Goal: Task Accomplishment & Management: Manage account settings

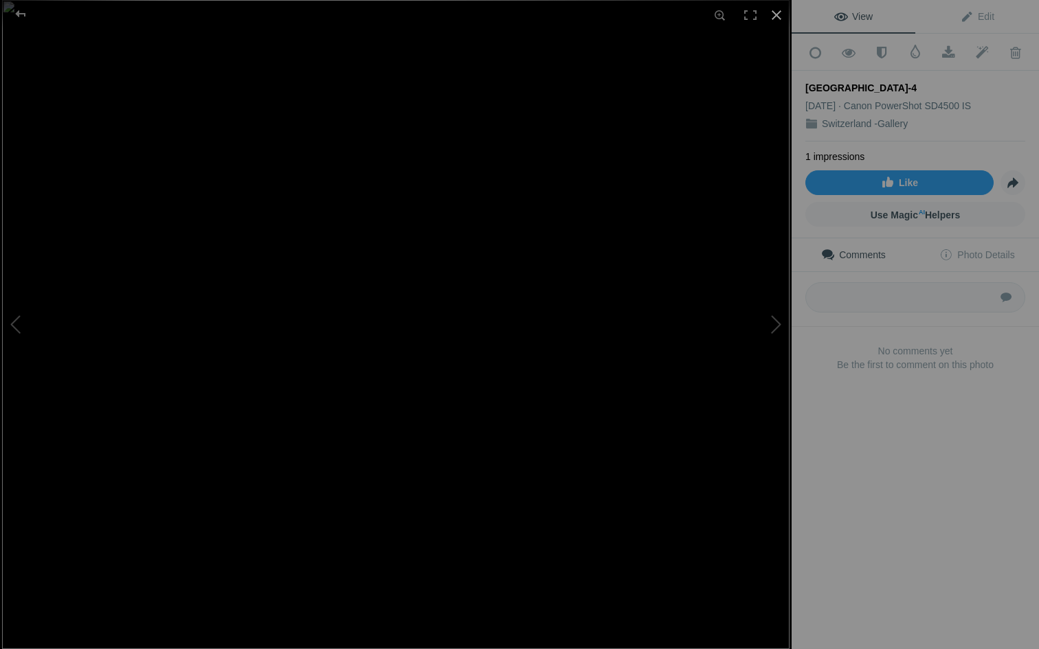
click at [511, 9] on div at bounding box center [776, 15] width 30 height 30
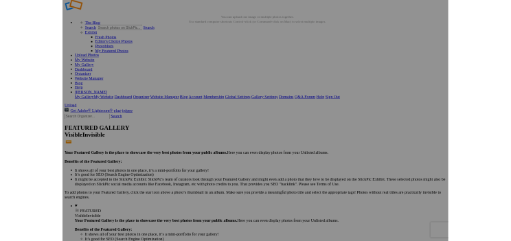
scroll to position [15, 0]
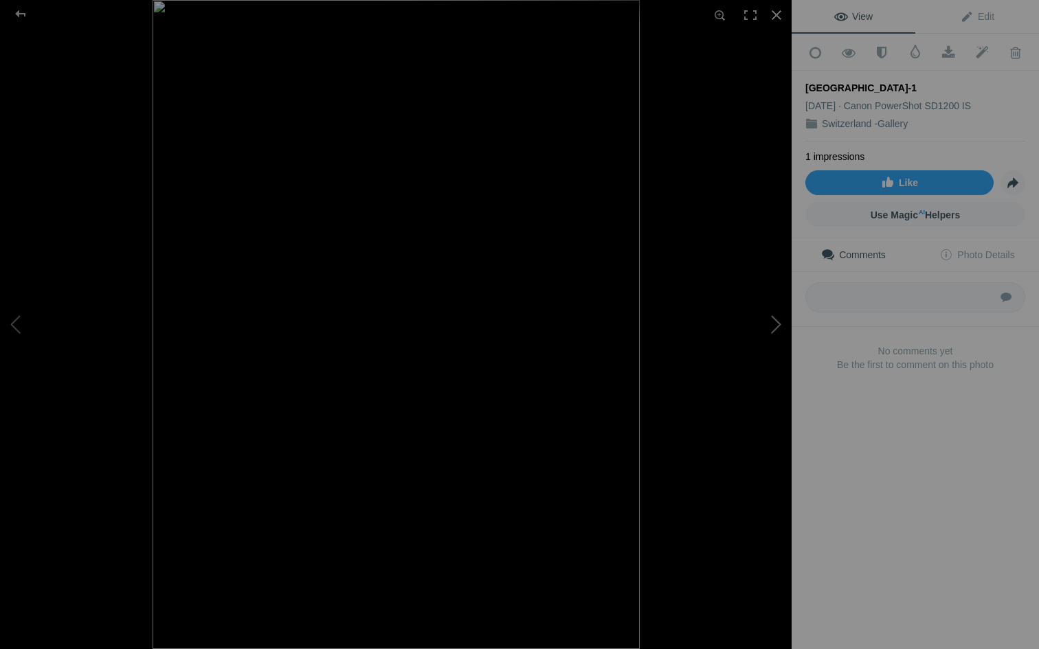
click at [777, 324] on button at bounding box center [740, 325] width 103 height 234
click at [777, 323] on button at bounding box center [740, 325] width 103 height 234
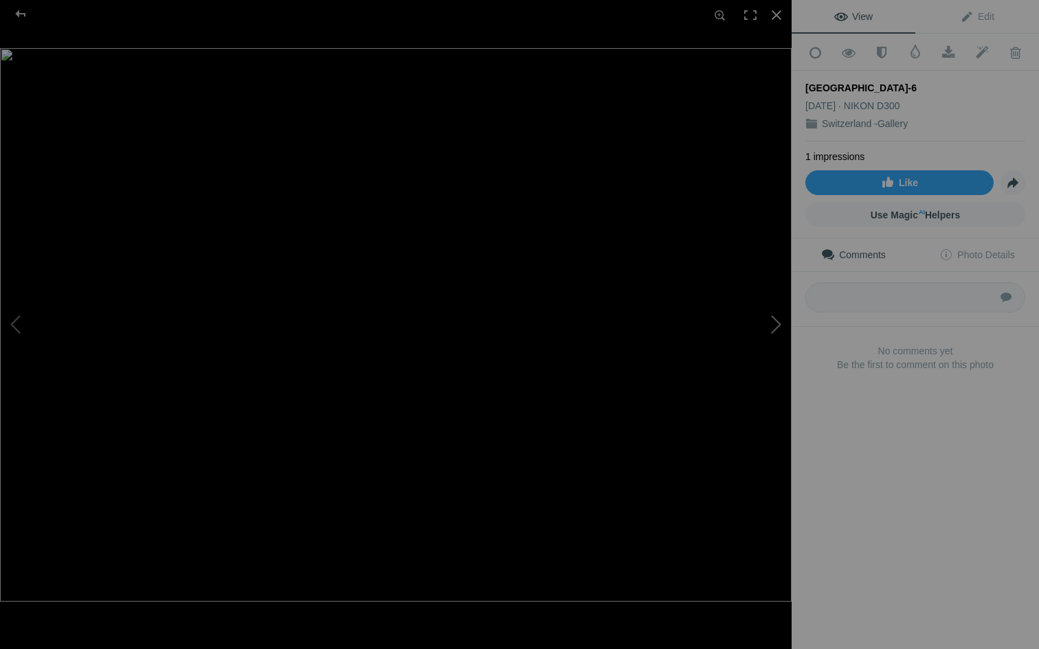
click at [777, 323] on button at bounding box center [740, 325] width 103 height 234
click at [19, 326] on button at bounding box center [51, 325] width 103 height 234
click at [775, 19] on div at bounding box center [776, 15] width 30 height 30
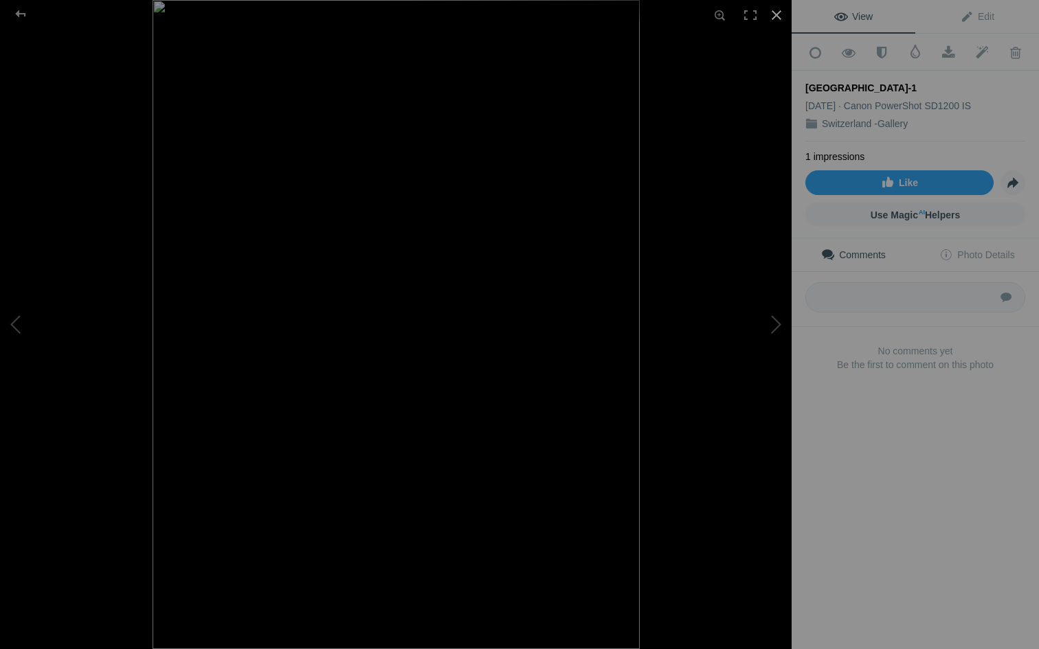
click at [774, 16] on div at bounding box center [776, 15] width 30 height 30
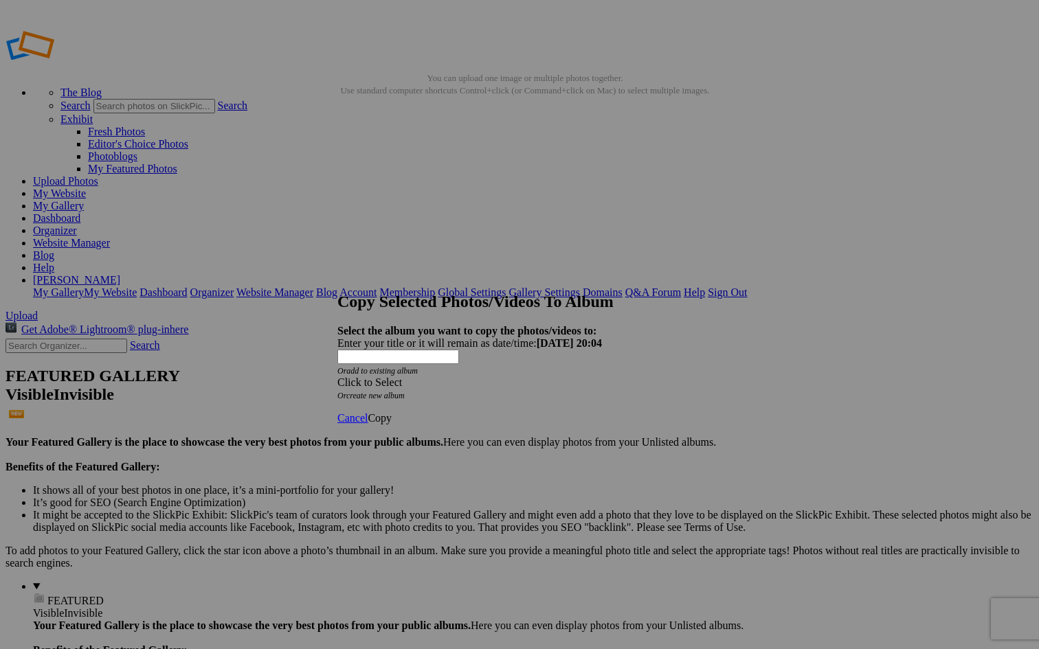
click at [447, 377] on div "Click to Select" at bounding box center [519, 383] width 364 height 12
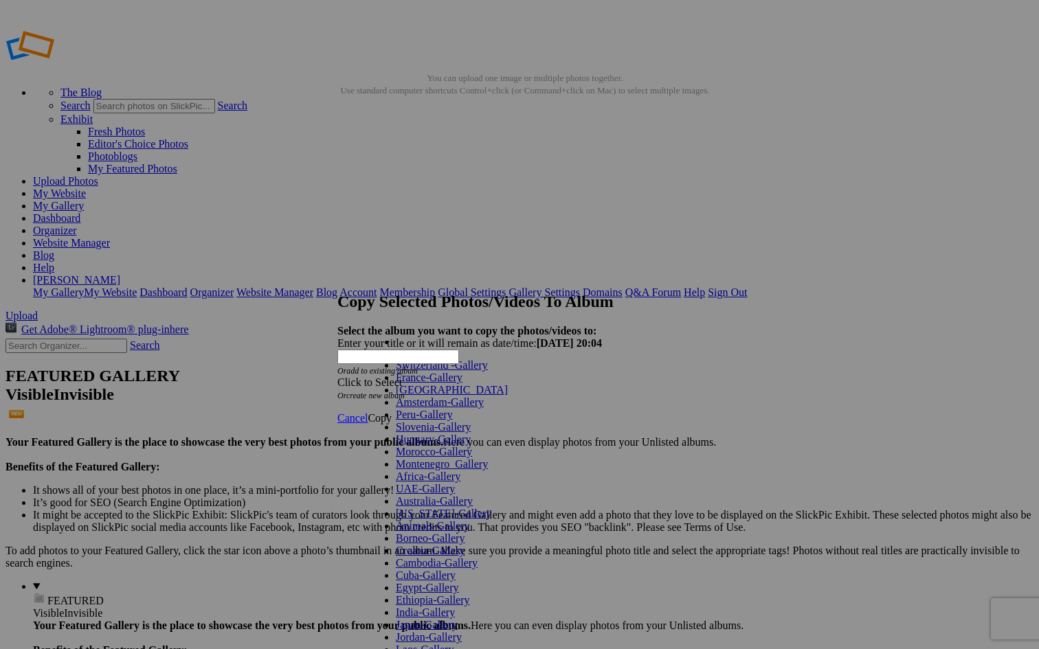
scroll to position [441, 0]
click at [368, 412] on span "Cancel" at bounding box center [352, 418] width 30 height 12
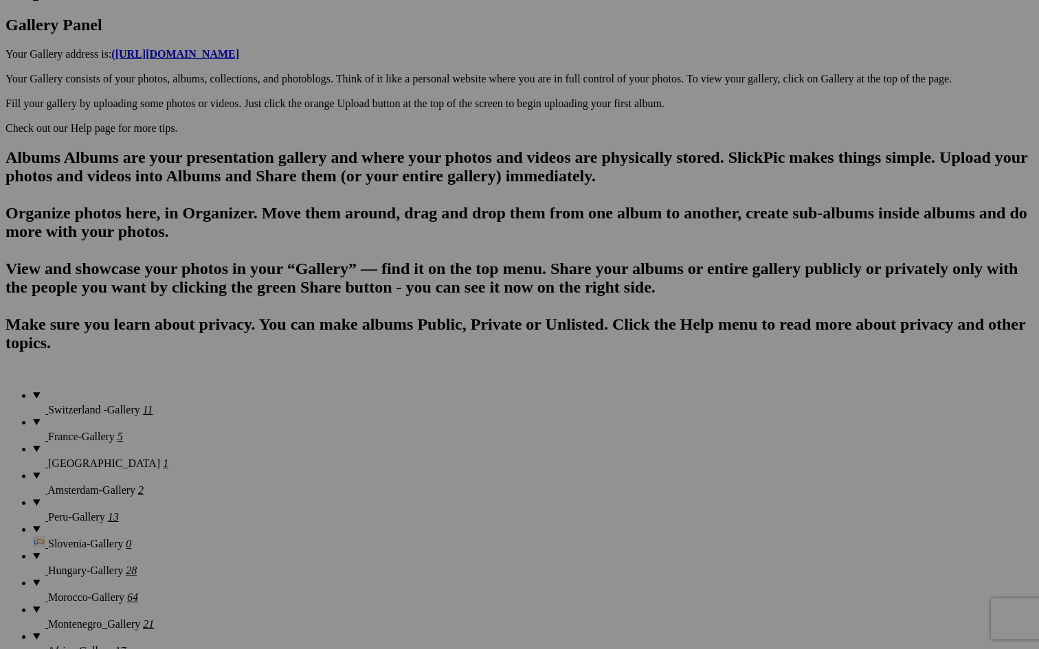
scroll to position [743, 0]
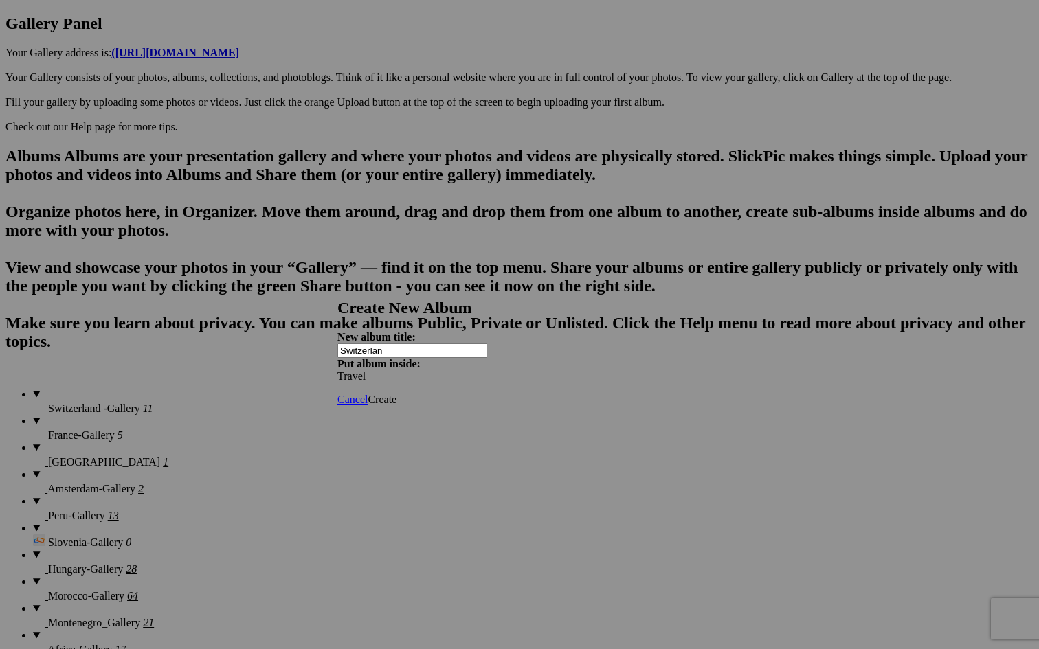
type input "Switzerlan"
drag, startPoint x: 202, startPoint y: 192, endPoint x: 687, endPoint y: 387, distance: 522.1
click at [397, 394] on span "Create" at bounding box center [382, 400] width 29 height 12
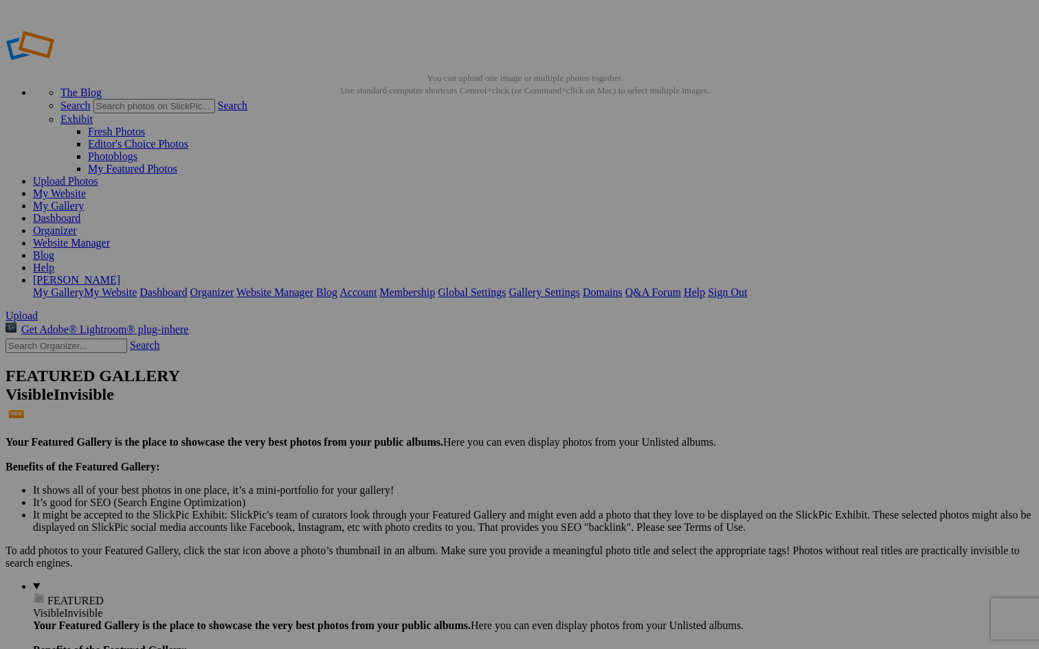
type input "[GEOGRAPHIC_DATA]"
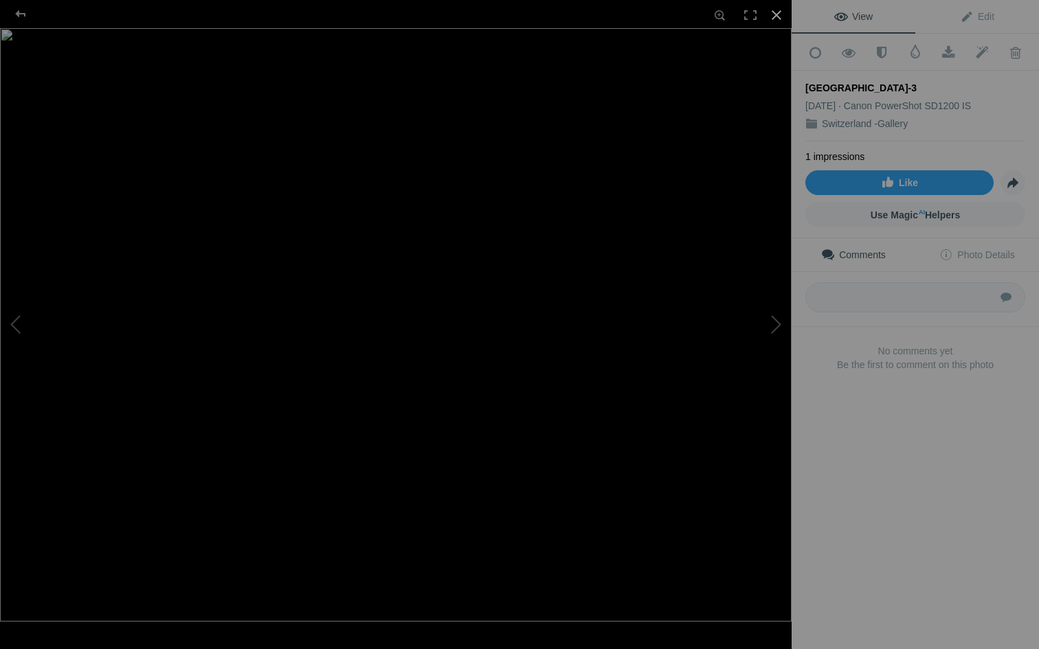
click at [776, 16] on div at bounding box center [776, 15] width 30 height 30
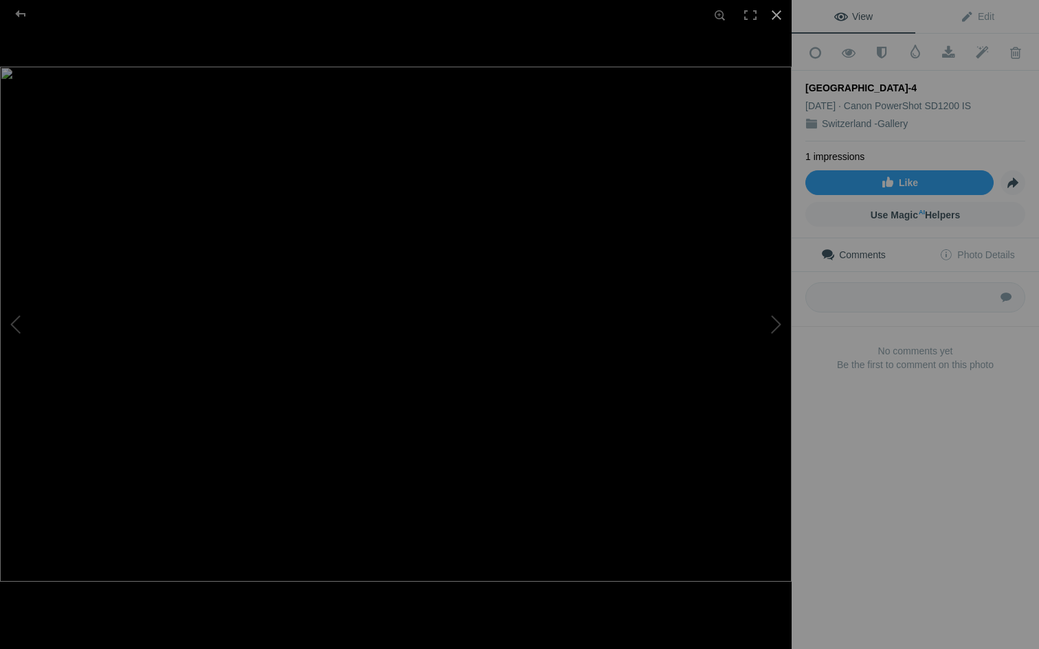
click at [776, 10] on div at bounding box center [776, 15] width 30 height 30
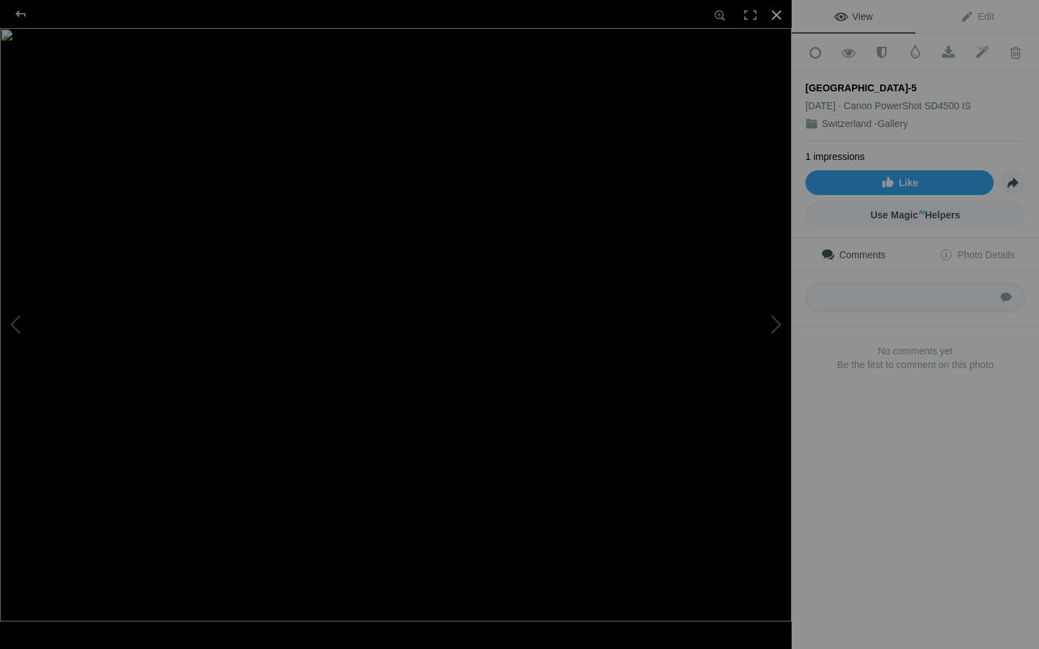
click at [775, 20] on div at bounding box center [776, 15] width 30 height 30
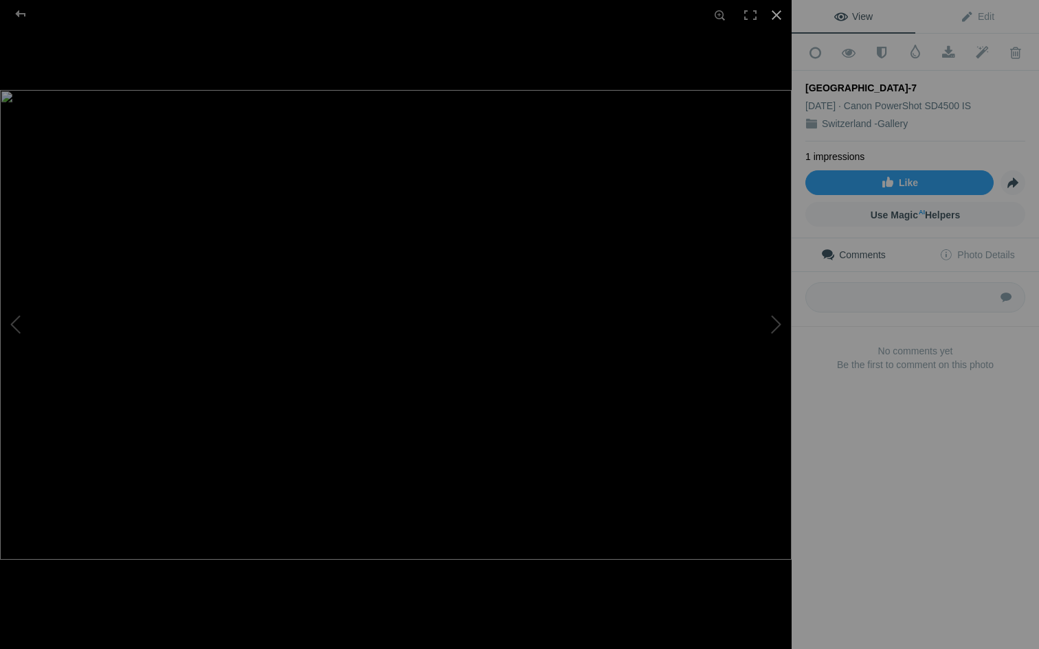
click at [777, 17] on div at bounding box center [776, 15] width 30 height 30
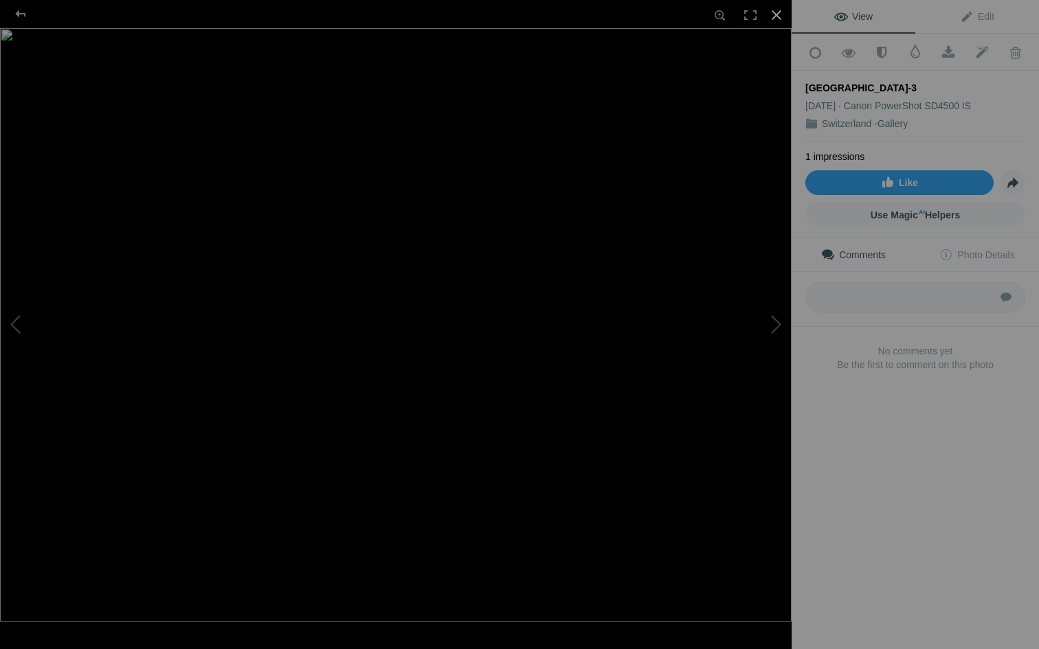
click at [775, 16] on div at bounding box center [776, 15] width 30 height 30
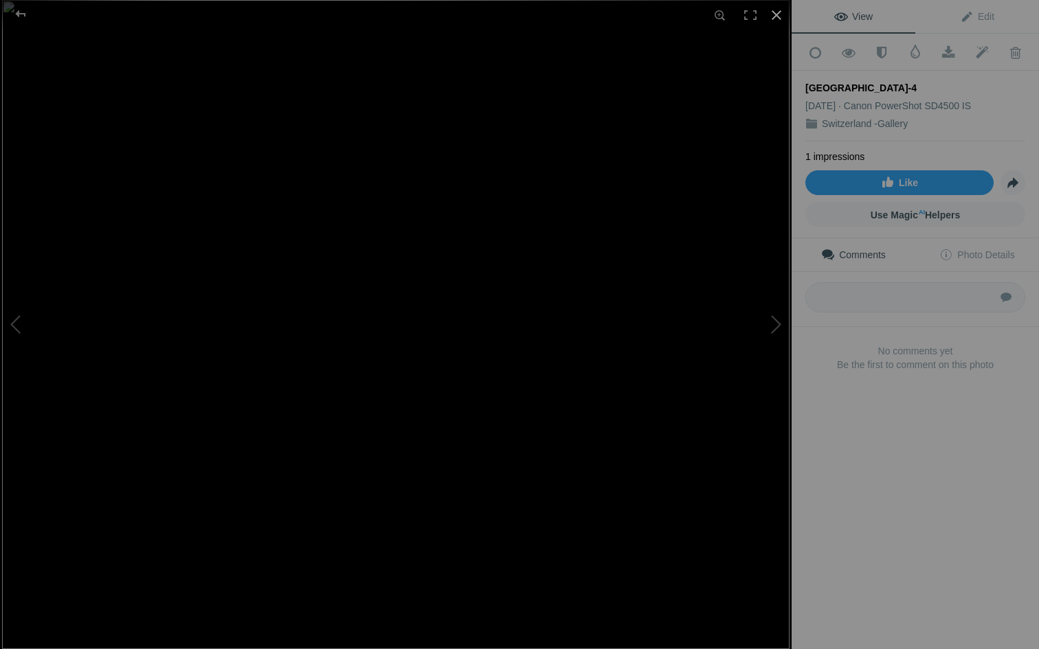
click at [775, 17] on div at bounding box center [776, 15] width 30 height 30
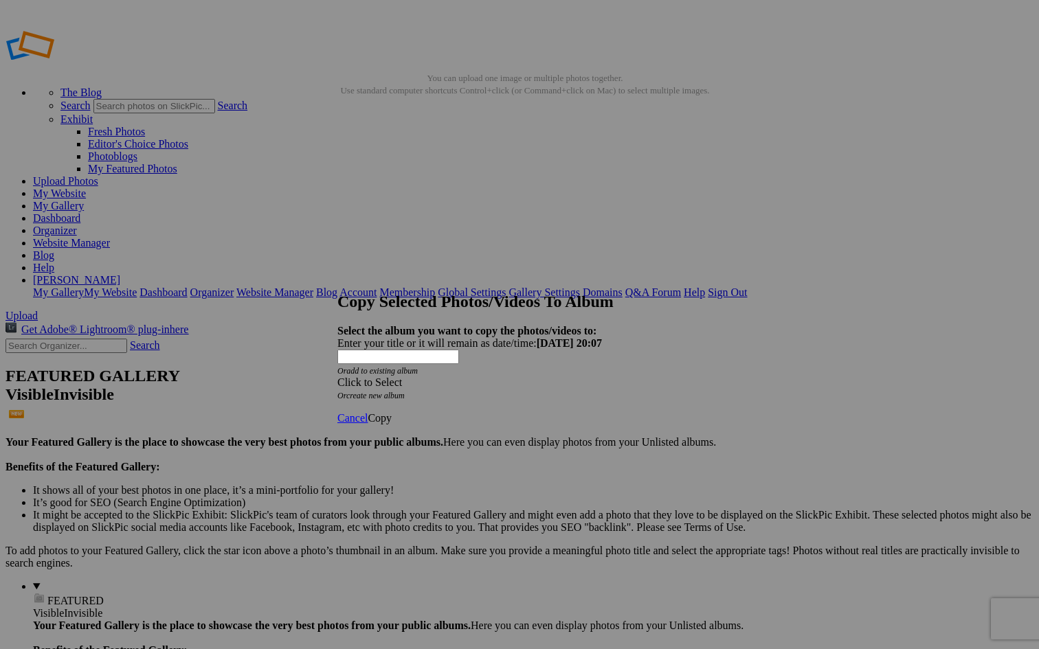
click at [337, 377] on span at bounding box center [337, 383] width 0 height 12
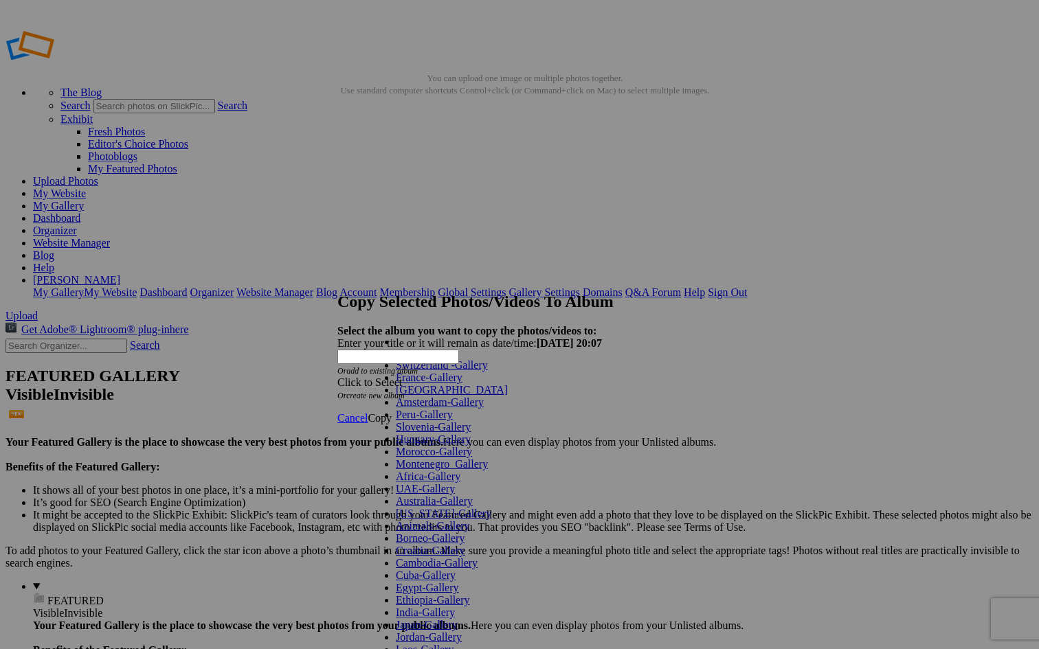
scroll to position [441, 0]
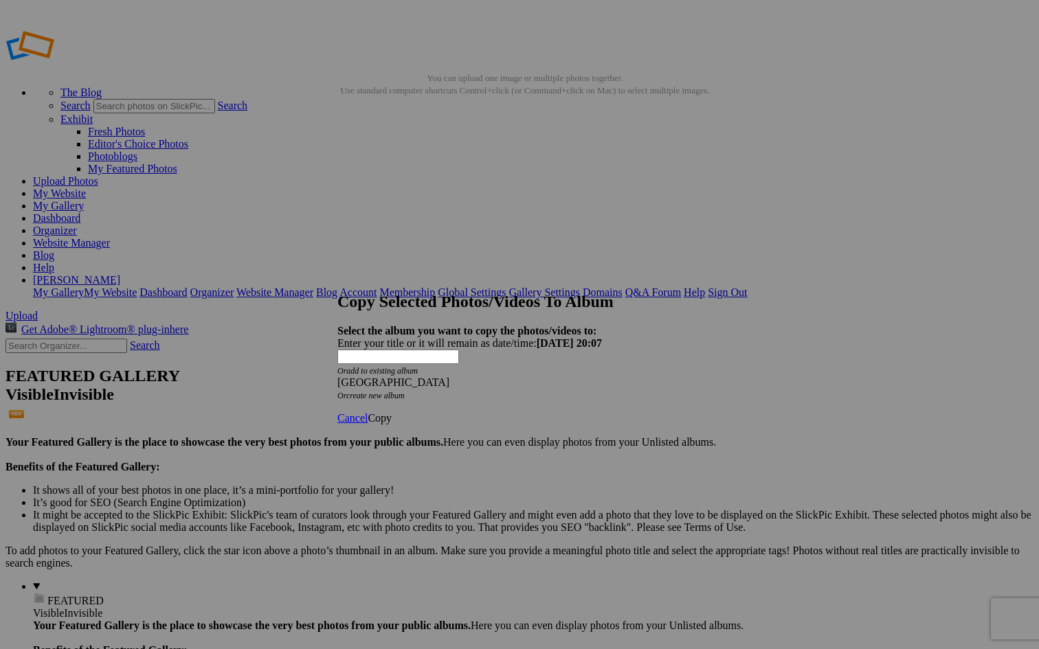
click at [392, 412] on span "Copy" at bounding box center [380, 418] width 24 height 12
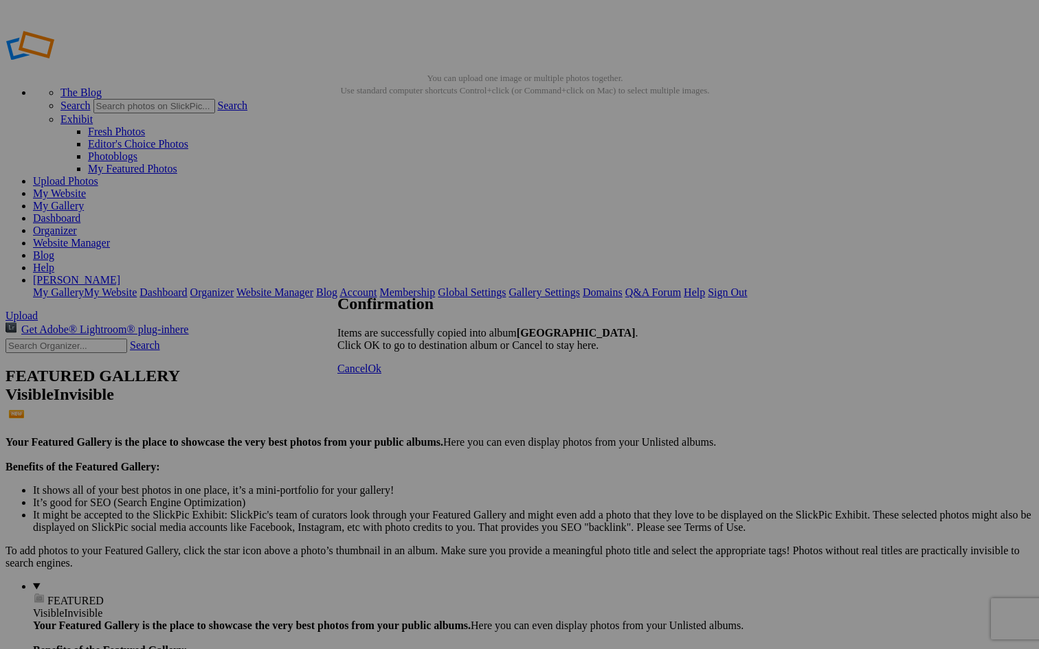
click at [368, 375] on link "Cancel" at bounding box center [352, 369] width 30 height 12
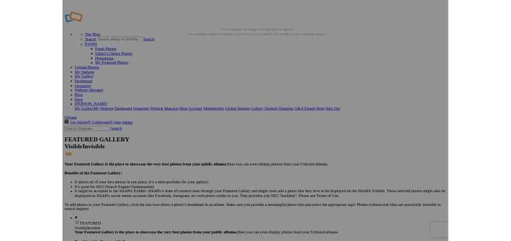
scroll to position [0, 0]
